Goal: Transaction & Acquisition: Purchase product/service

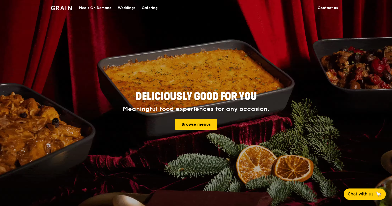
click at [86, 6] on div "Meals On Demand" at bounding box center [95, 7] width 33 height 15
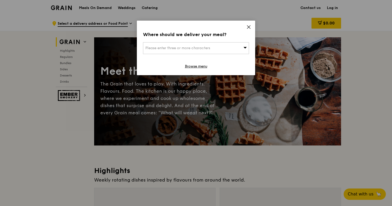
drag, startPoint x: 228, startPoint y: 50, endPoint x: 232, endPoint y: 47, distance: 5.7
click at [232, 47] on div "Please enter three or more characters" at bounding box center [196, 48] width 106 height 12
type input "nparks hq"
click at [247, 28] on icon at bounding box center [249, 27] width 5 height 5
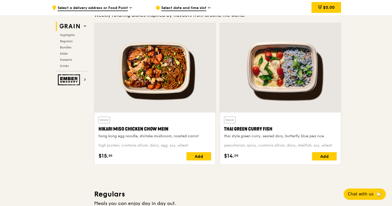
scroll to position [180, 0]
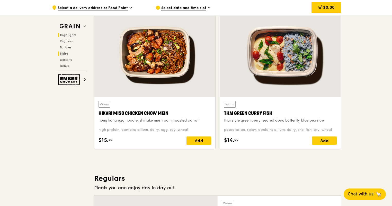
click at [66, 54] on span "Sides" at bounding box center [64, 54] width 8 height 4
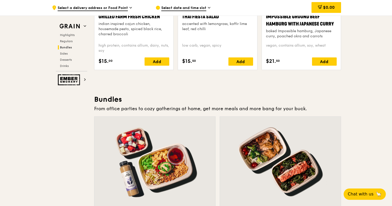
click at [68, 49] on span "Bundles" at bounding box center [66, 48] width 12 height 4
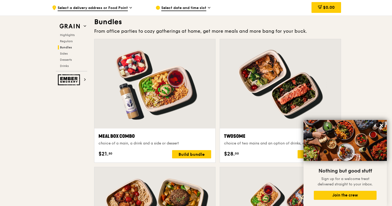
scroll to position [736, 0]
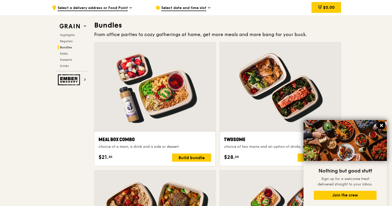
click at [380, 124] on icon at bounding box center [381, 125] width 3 height 3
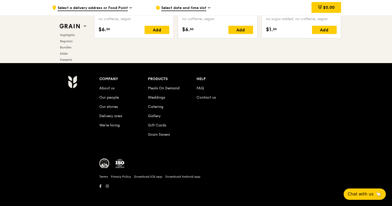
scroll to position [2141, 0]
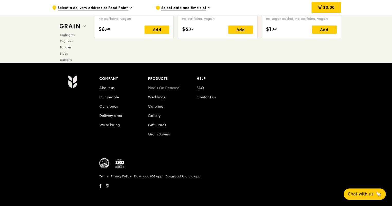
click at [163, 89] on link "Meals On Demand" at bounding box center [164, 88] width 32 height 4
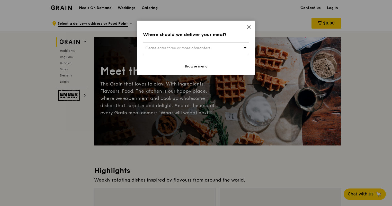
click at [247, 28] on icon at bounding box center [249, 27] width 5 height 5
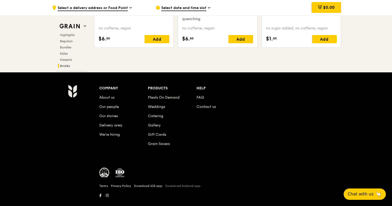
scroll to position [2115, 0]
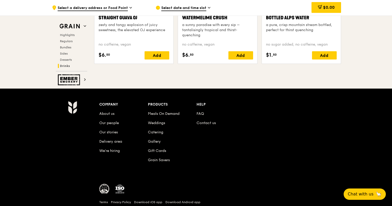
click at [84, 8] on span "Select a delivery address or Food Point" at bounding box center [93, 8] width 70 height 6
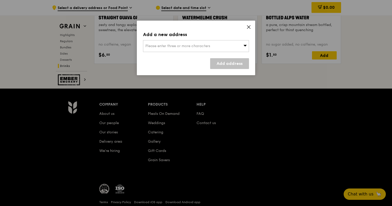
click at [185, 46] on span "Please enter three or more characters" at bounding box center [177, 46] width 65 height 4
type input "e"
type input "f"
type input "c"
type input "1 cluny road"
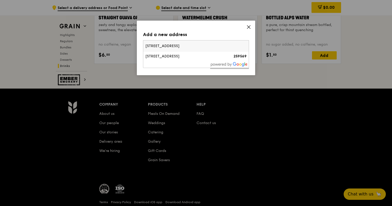
click at [167, 59] on li "1 Cluny Road 259569" at bounding box center [196, 56] width 106 height 9
click at [223, 64] on link "Add address" at bounding box center [229, 63] width 39 height 11
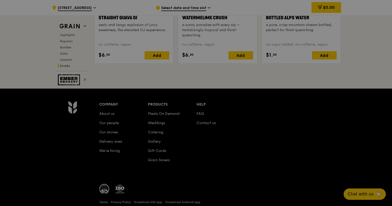
click at [186, 80] on div at bounding box center [196, 103] width 392 height 206
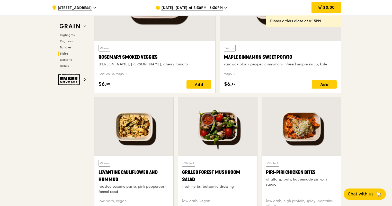
scroll to position [1137, 0]
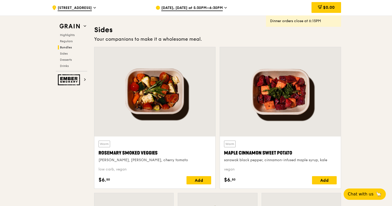
drag, startPoint x: 392, startPoint y: 101, endPoint x: 392, endPoint y: 0, distance: 100.9
click at [392, 0] on html "Grain logo Meals On Demand Weddings Catering Contact us Log in .cls-1 { fill: n…" at bounding box center [196, 36] width 392 height 2347
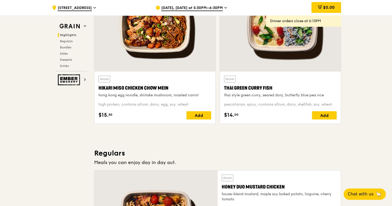
scroll to position [110, 0]
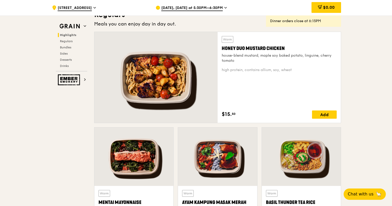
scroll to position [386, 0]
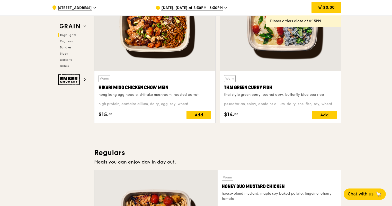
click at [70, 35] on span "Highlights" at bounding box center [68, 35] width 16 height 4
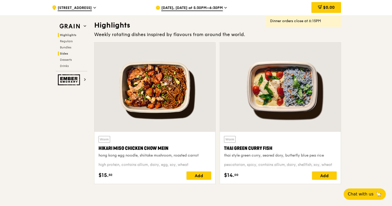
click at [67, 55] on span "Sides" at bounding box center [64, 54] width 8 height 4
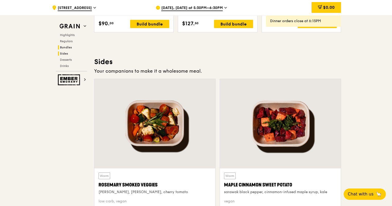
scroll to position [1141, 0]
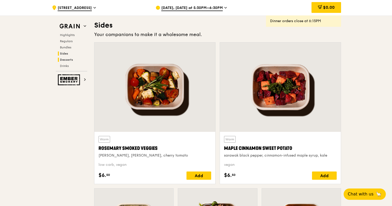
click at [66, 59] on span "Desserts" at bounding box center [66, 60] width 13 height 4
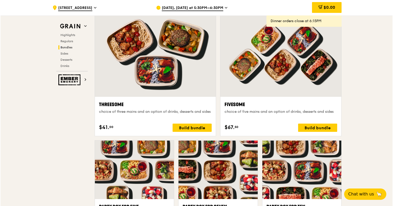
scroll to position [899, 0]
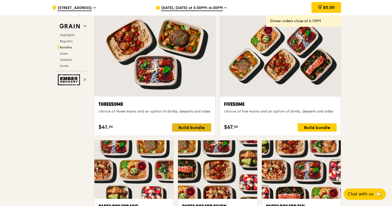
click at [183, 127] on div "Build bundle" at bounding box center [191, 127] width 39 height 8
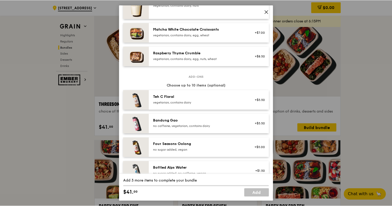
scroll to position [450, 0]
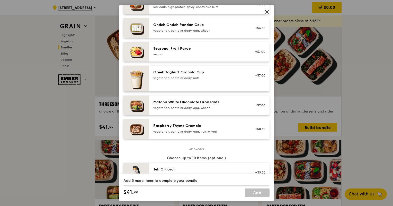
click at [266, 11] on icon at bounding box center [267, 12] width 5 height 5
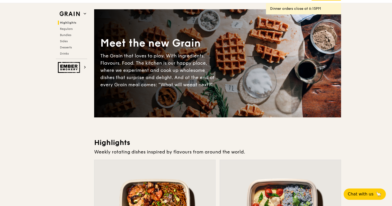
scroll to position [0, 0]
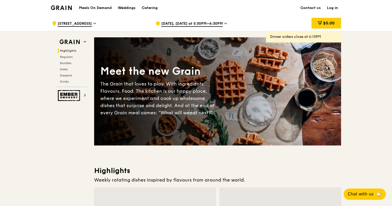
click at [104, 8] on h1 "Meals On Demand" at bounding box center [95, 7] width 33 height 5
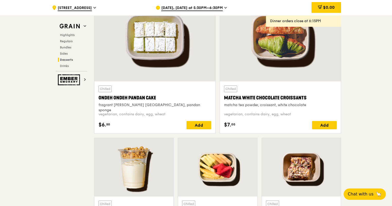
scroll to position [1519, 0]
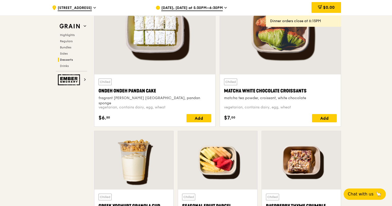
drag, startPoint x: 392, startPoint y: 145, endPoint x: 389, endPoint y: 196, distance: 51.6
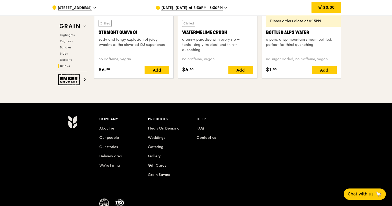
scroll to position [2141, 0]
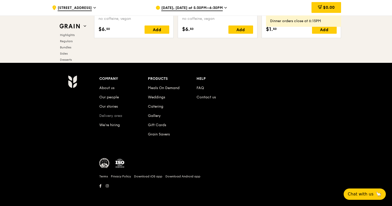
click at [110, 115] on link "Delivery area" at bounding box center [110, 115] width 23 height 4
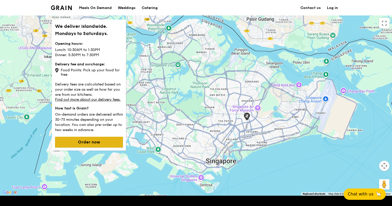
click at [106, 139] on button "Order now" at bounding box center [89, 142] width 68 height 11
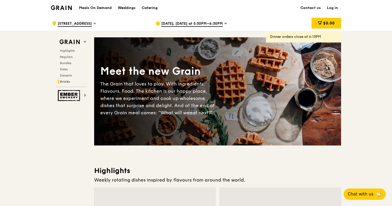
click at [215, 25] on span "Aug 18, Today at 5:30PM–6:30PM" at bounding box center [191, 24] width 61 height 6
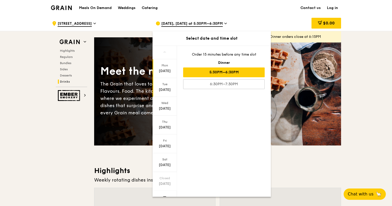
click at [164, 92] on div "Aug 19" at bounding box center [164, 89] width 23 height 5
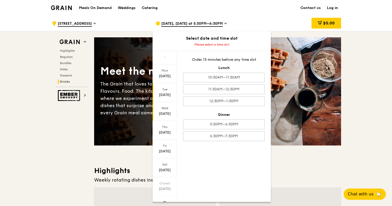
click at [162, 113] on div "Aug 20" at bounding box center [164, 113] width 23 height 5
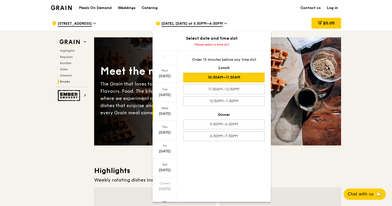
click at [232, 77] on div "10:30AM–11:30AM" at bounding box center [224, 78] width 82 height 10
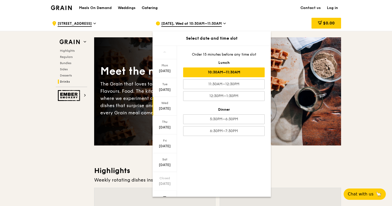
drag, startPoint x: 144, startPoint y: 3, endPoint x: 145, endPoint y: 6, distance: 3.1
click at [145, 6] on div "Catering" at bounding box center [150, 7] width 16 height 15
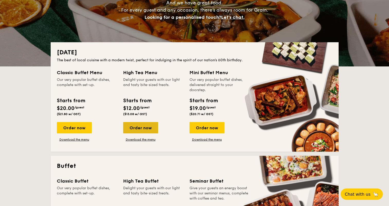
click at [129, 127] on div "Order now" at bounding box center [140, 127] width 35 height 11
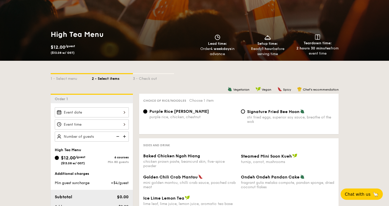
scroll to position [77, 0]
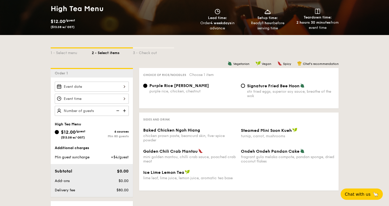
click at [101, 97] on input "Baked Chicken Ngoh Hiang chicken prawn paste, beancurd skin, five-spice powder" at bounding box center [92, 99] width 74 height 10
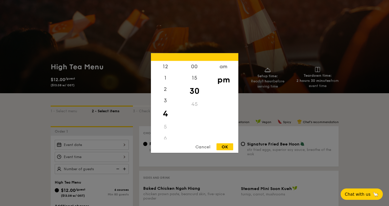
scroll to position [51, 0]
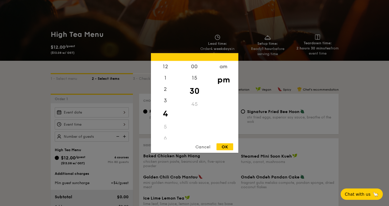
click at [41, 140] on div at bounding box center [194, 103] width 389 height 206
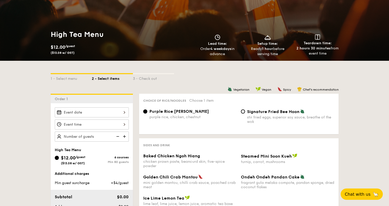
click at [77, 111] on div at bounding box center [194, 103] width 389 height 206
click at [111, 111] on input "Baked Chicken Ngoh Hiang chicken prawn paste, beancurd skin, five-spice powder" at bounding box center [92, 112] width 74 height 10
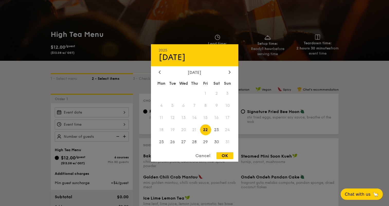
click at [41, 116] on div at bounding box center [194, 103] width 389 height 206
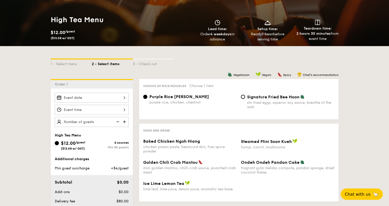
scroll to position [0, 0]
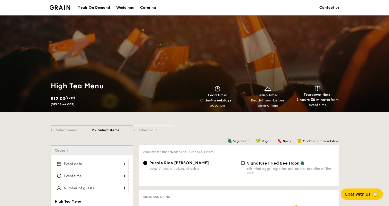
click at [90, 9] on div "Meals On Demand" at bounding box center [93, 7] width 33 height 15
